Goal: Information Seeking & Learning: Learn about a topic

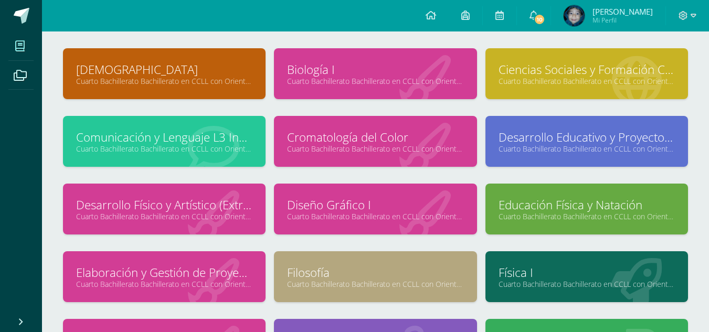
scroll to position [53, 0]
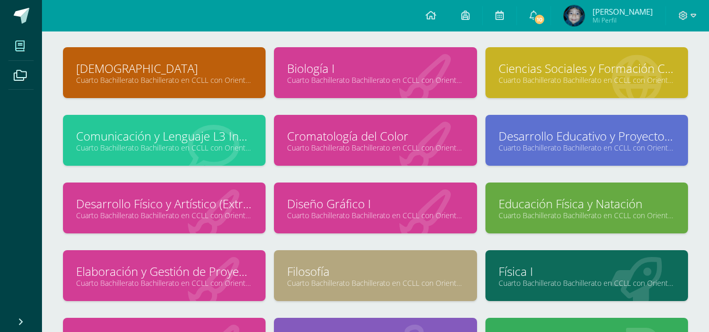
click at [421, 66] on link "Biología I" at bounding box center [375, 68] width 176 height 16
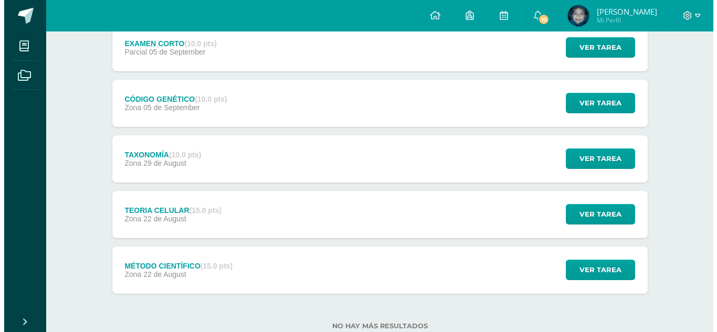
scroll to position [293, 0]
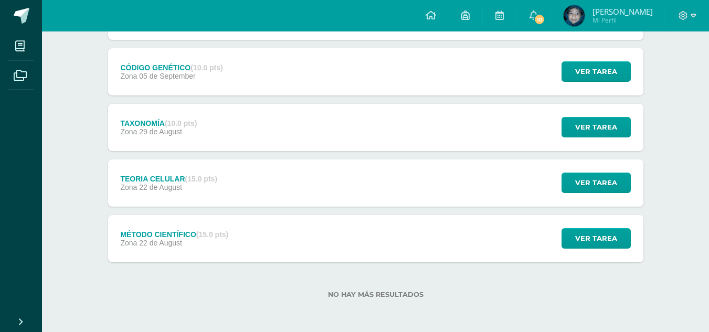
click at [334, 186] on div "TEORIA CELULAR (15.0 pts) Zona 22 de August Ver tarea TEORIA CELULAR Biología I…" at bounding box center [375, 183] width 535 height 47
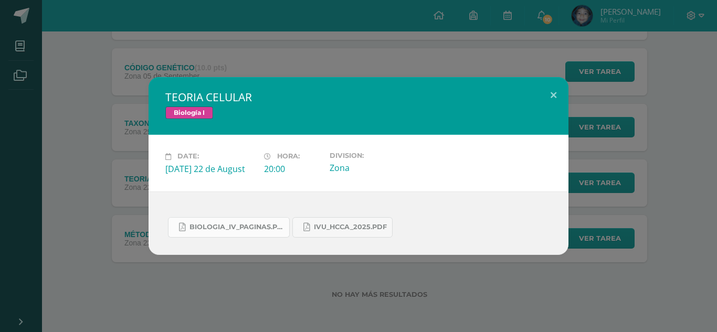
click at [251, 226] on span "BIOLOGIA_IV_PAGINAS.pdf" at bounding box center [236, 227] width 94 height 8
